Goal: Information Seeking & Learning: Learn about a topic

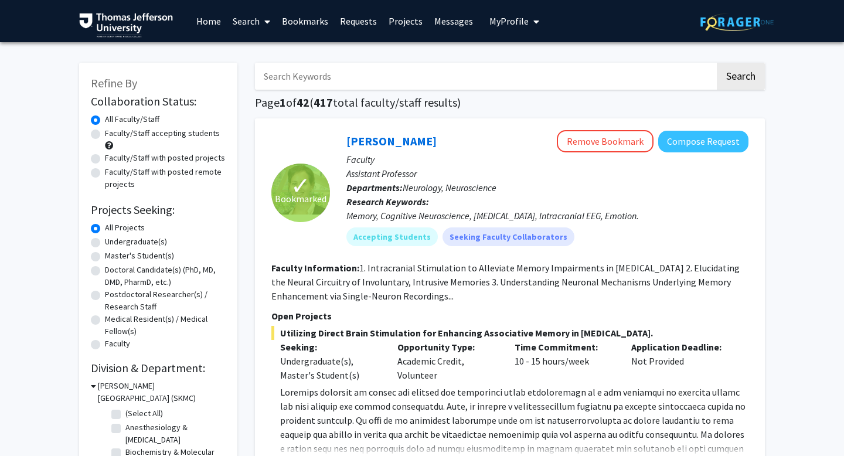
click at [426, 80] on input "Search Keywords" at bounding box center [485, 76] width 460 height 27
type input "[PERSON_NAME]"
click at [717, 63] on button "Search" at bounding box center [741, 76] width 48 height 27
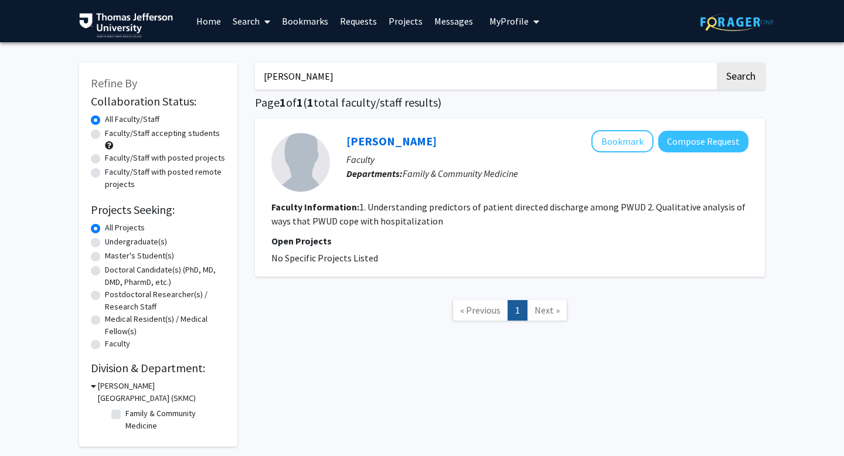
click at [419, 77] on input "beachy" at bounding box center [485, 76] width 460 height 27
type input "grenda"
click at [717, 63] on button "Search" at bounding box center [741, 76] width 48 height 27
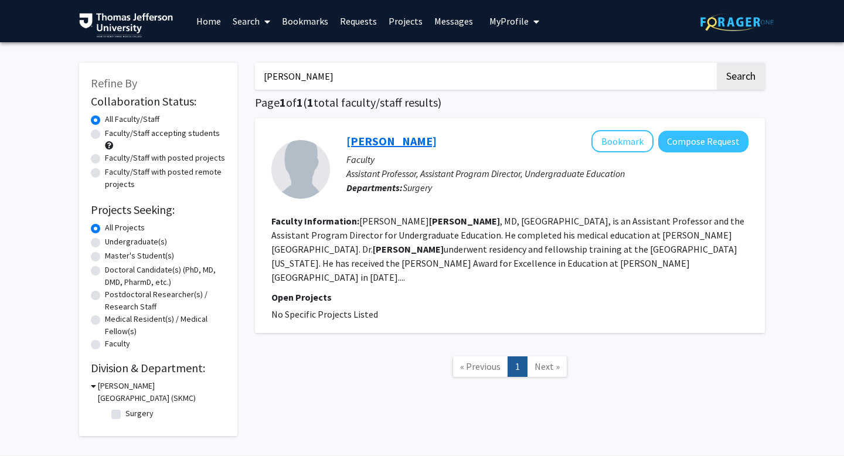
click at [390, 141] on link "Tyler Grenda" at bounding box center [391, 141] width 90 height 15
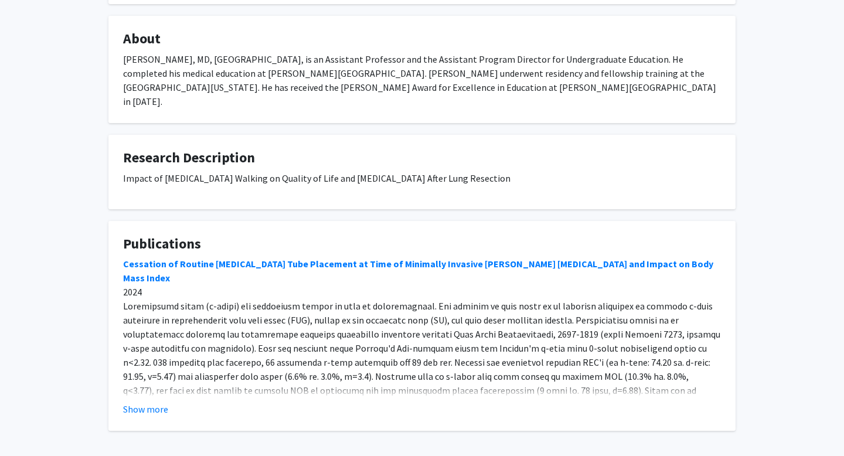
scroll to position [181, 0]
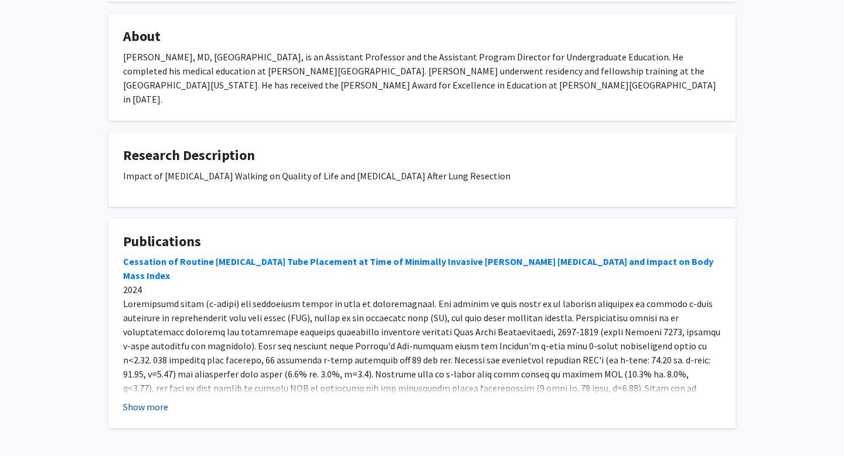
click at [156, 400] on button "Show more" at bounding box center [145, 407] width 45 height 14
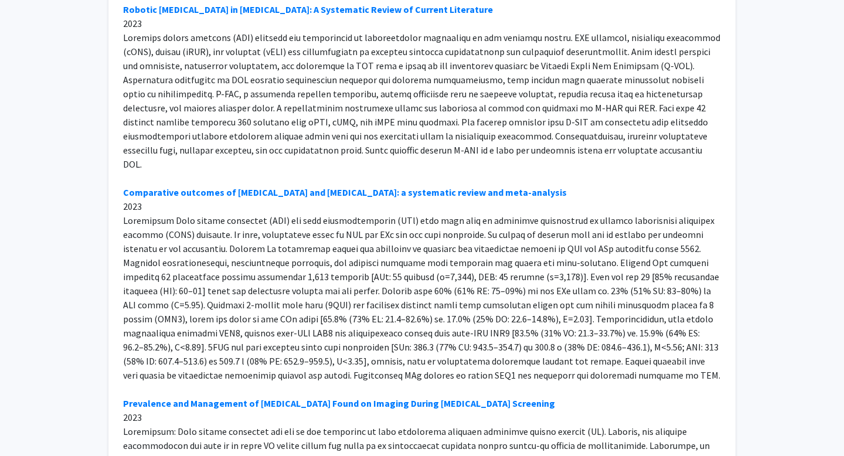
scroll to position [0, 0]
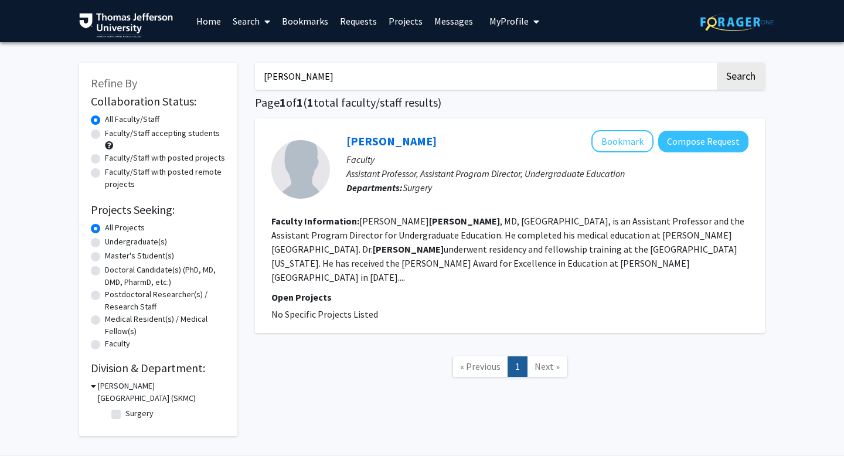
click at [390, 72] on input "grenda" at bounding box center [485, 76] width 460 height 27
type input "silva"
click at [717, 63] on button "Search" at bounding box center [741, 76] width 48 height 27
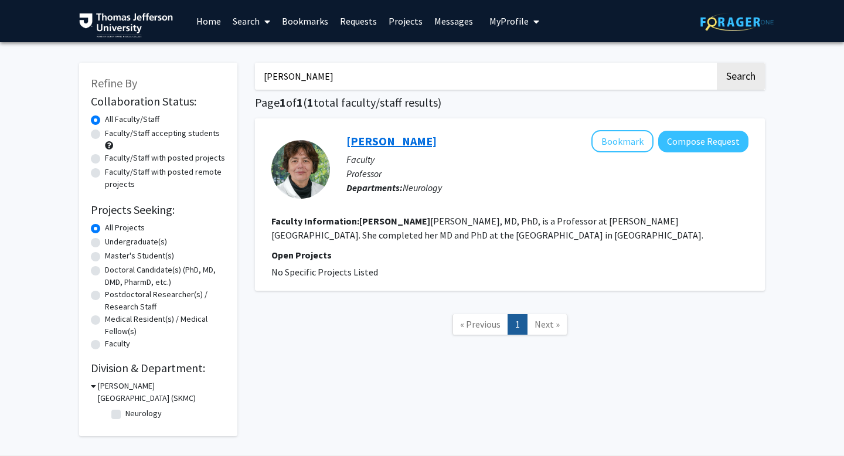
click at [423, 142] on link "Silva Markovic-Plese" at bounding box center [391, 141] width 90 height 15
click at [307, 71] on input "silva" at bounding box center [485, 76] width 460 height 27
click at [307, 72] on input "silva" at bounding box center [485, 76] width 460 height 27
click at [717, 63] on button "Search" at bounding box center [741, 76] width 48 height 27
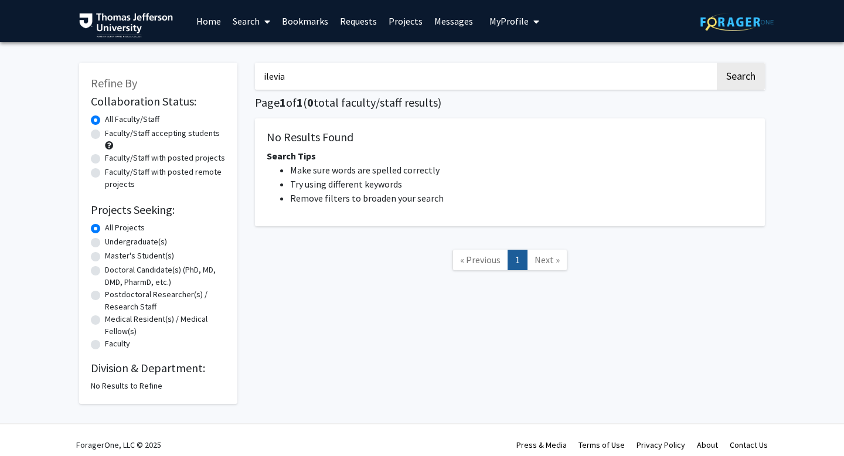
click at [303, 76] on input "ilevia" at bounding box center [485, 76] width 460 height 27
type input "ilieva"
click at [717, 63] on button "Search" at bounding box center [741, 76] width 48 height 27
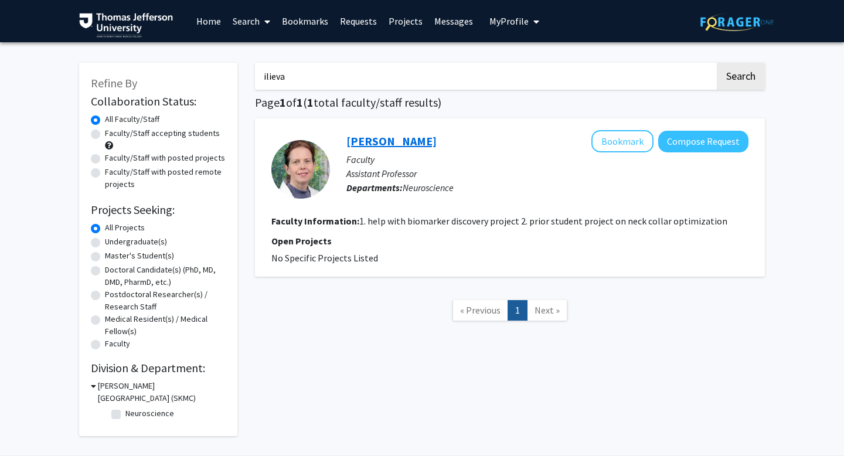
click at [386, 138] on link "Hristelina Ilieva" at bounding box center [391, 141] width 90 height 15
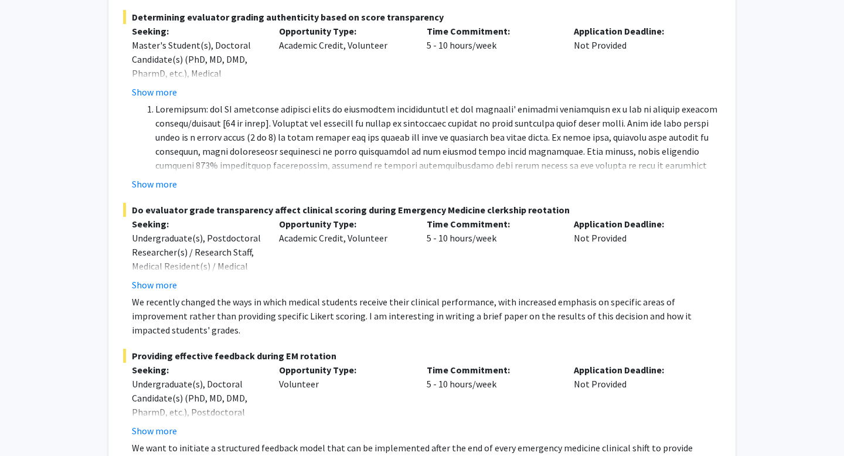
scroll to position [389, 0]
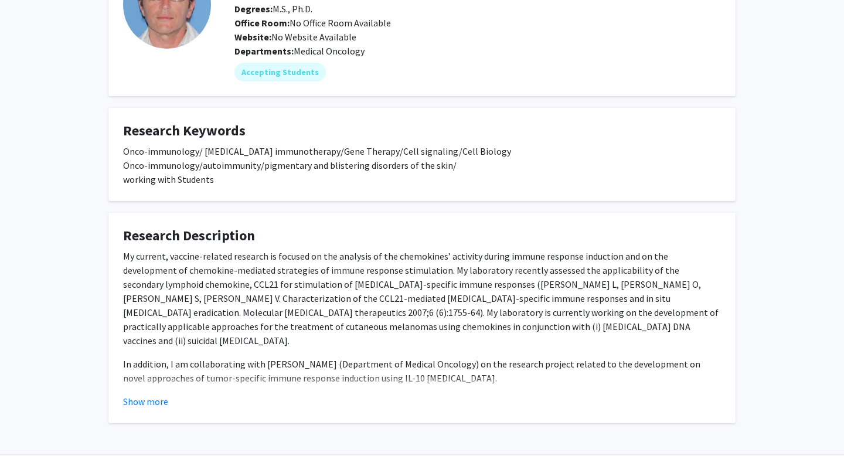
scroll to position [106, 0]
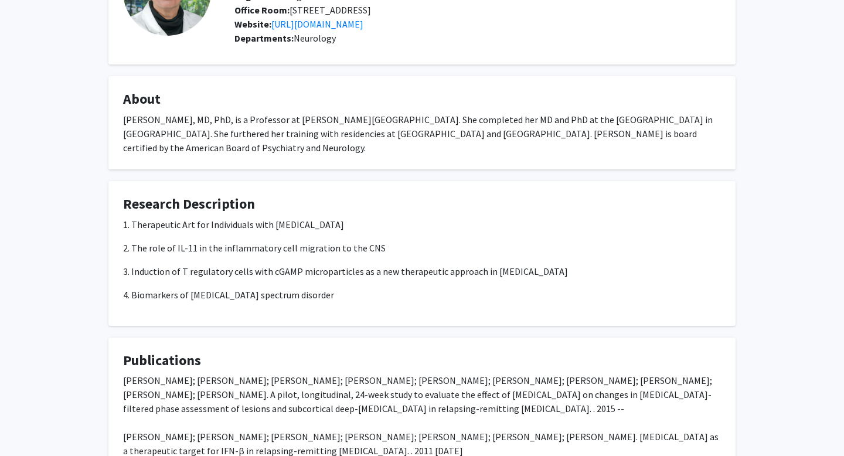
scroll to position [118, 0]
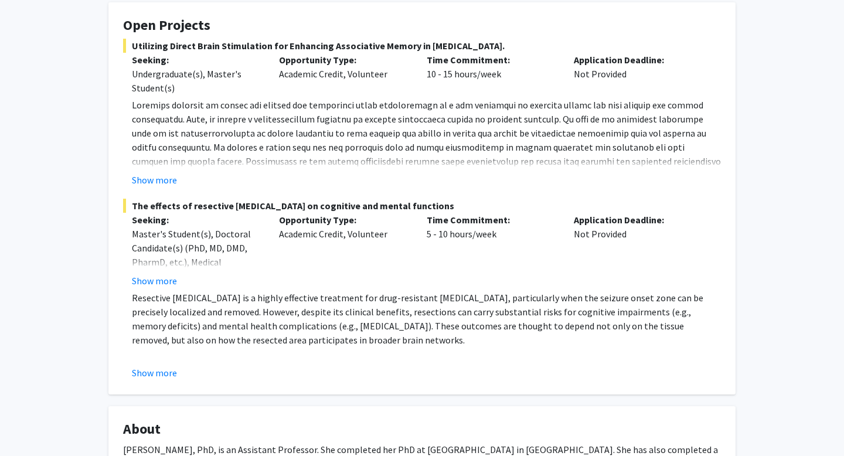
scroll to position [211, 0]
